Goal: Information Seeking & Learning: Learn about a topic

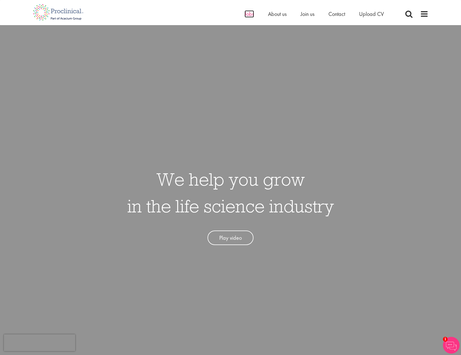
click at [245, 16] on span "Jobs" at bounding box center [249, 13] width 9 height 7
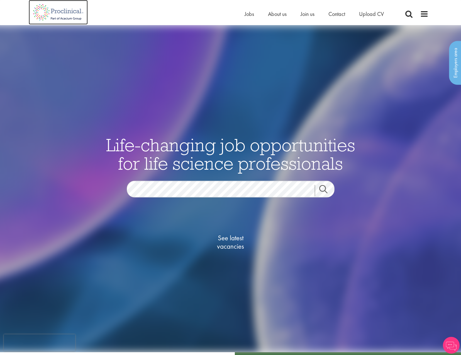
click at [59, 13] on img at bounding box center [58, 12] width 59 height 25
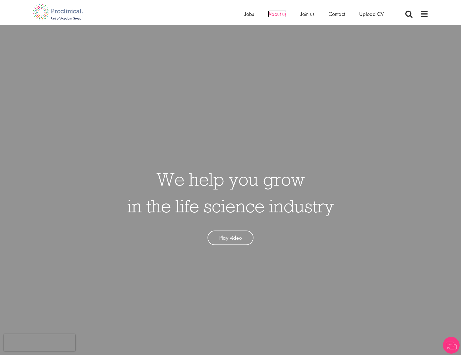
click at [270, 10] on span "About us" at bounding box center [277, 13] width 19 height 7
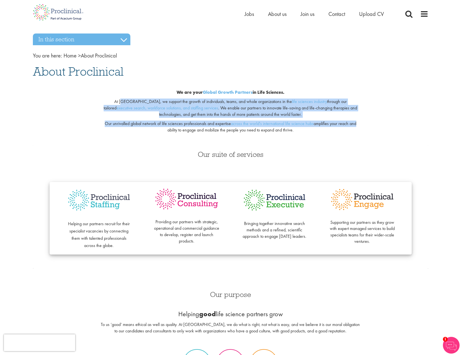
drag, startPoint x: 109, startPoint y: 100, endPoint x: 355, endPoint y: 122, distance: 247.1
click at [355, 122] on div "We are your Global Growth Partners in Life Sciences. At Proclinical, we support…" at bounding box center [231, 112] width 270 height 65
